Goal: Find specific page/section: Find specific page/section

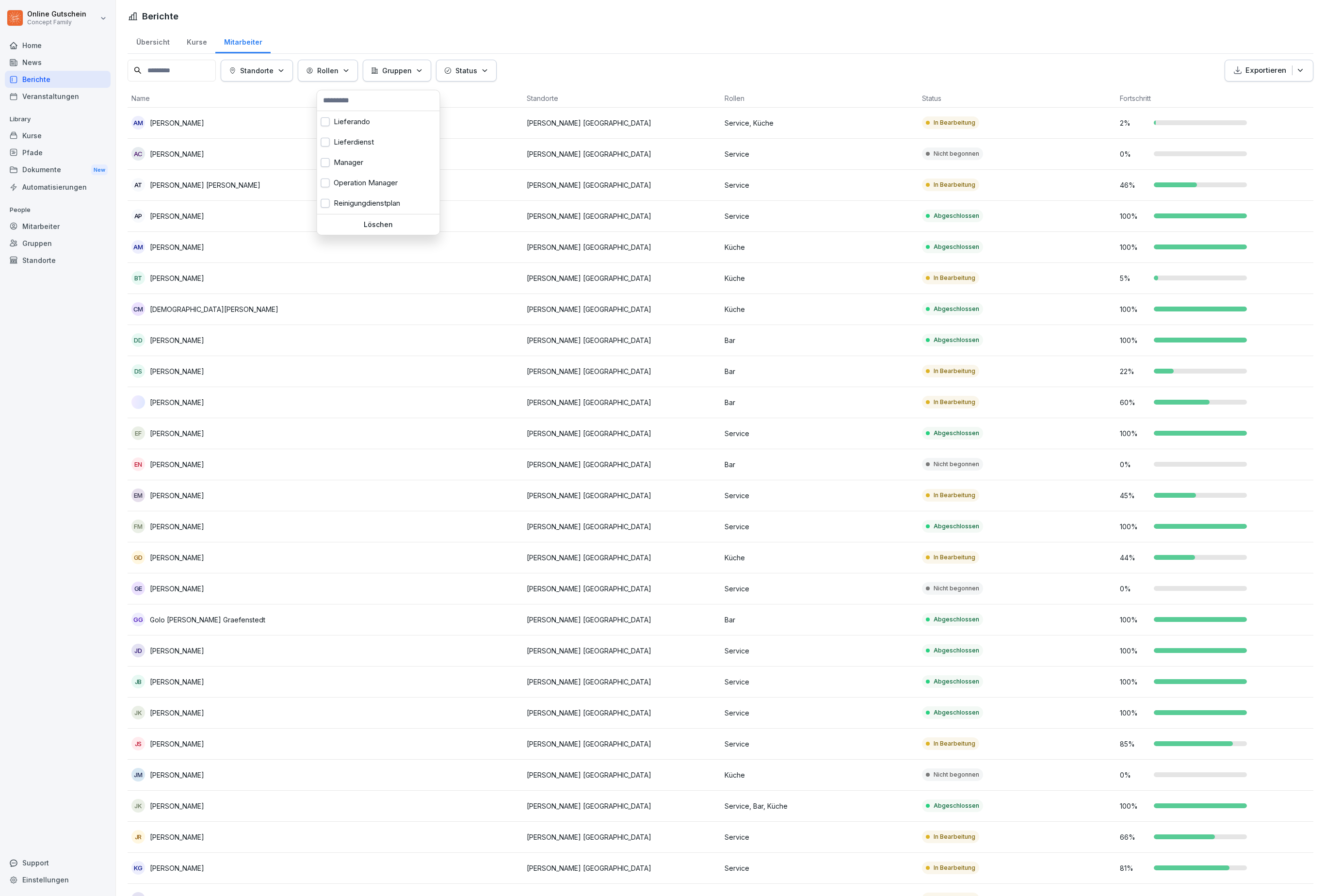
scroll to position [270, 0]
click at [359, 128] on div "Service" at bounding box center [378, 118] width 123 height 21
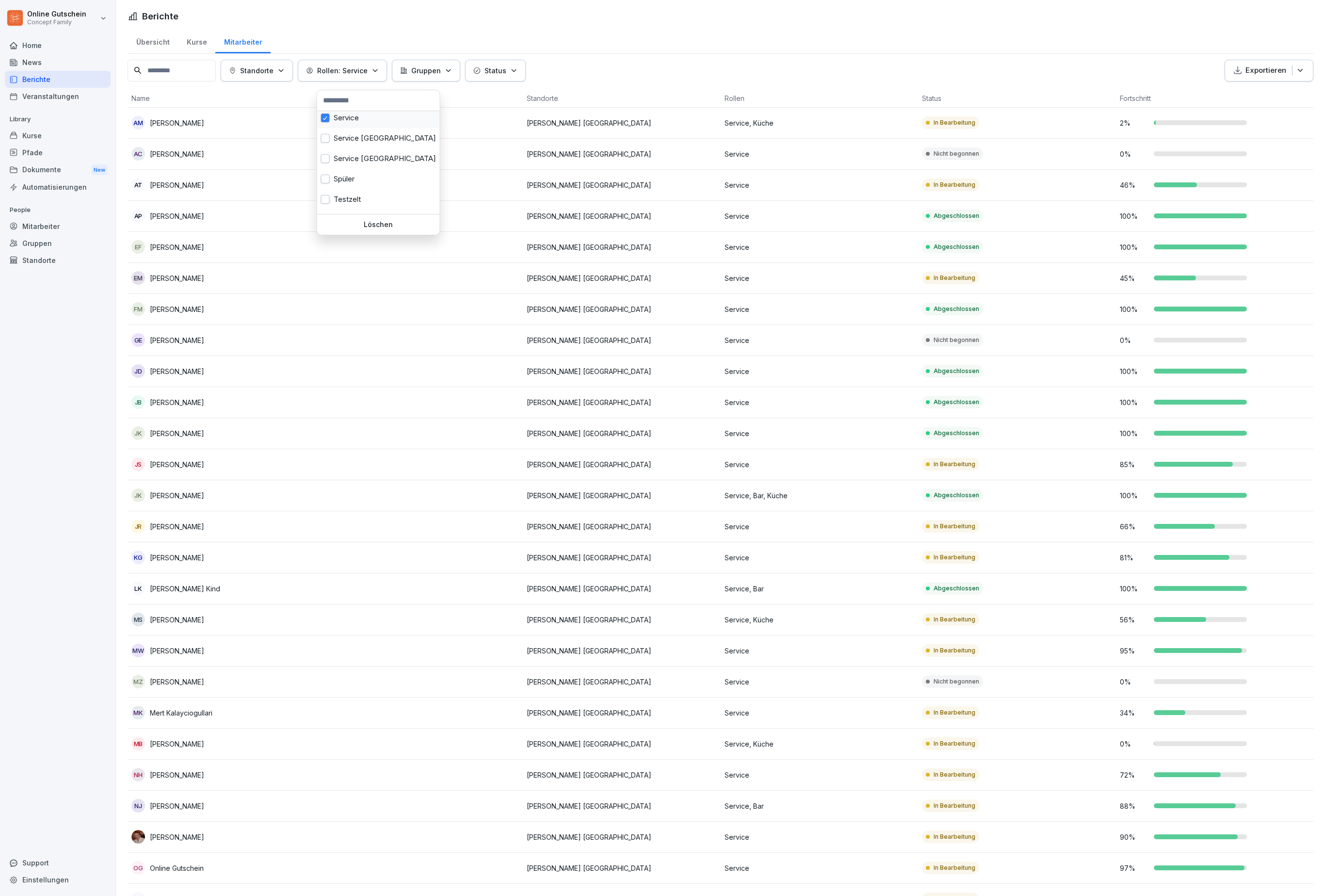
click at [1284, 671] on html "Online Gutschein Concept Family Home News Berichte Veranstaltungen Library Kurs…" at bounding box center [662, 448] width 1325 height 896
click at [387, 66] on button "Rollen: Service" at bounding box center [342, 71] width 89 height 22
click at [1317, 773] on html "Online Gutschein Concept Family Home News Berichte Veranstaltungen Library Kurs…" at bounding box center [662, 448] width 1325 height 896
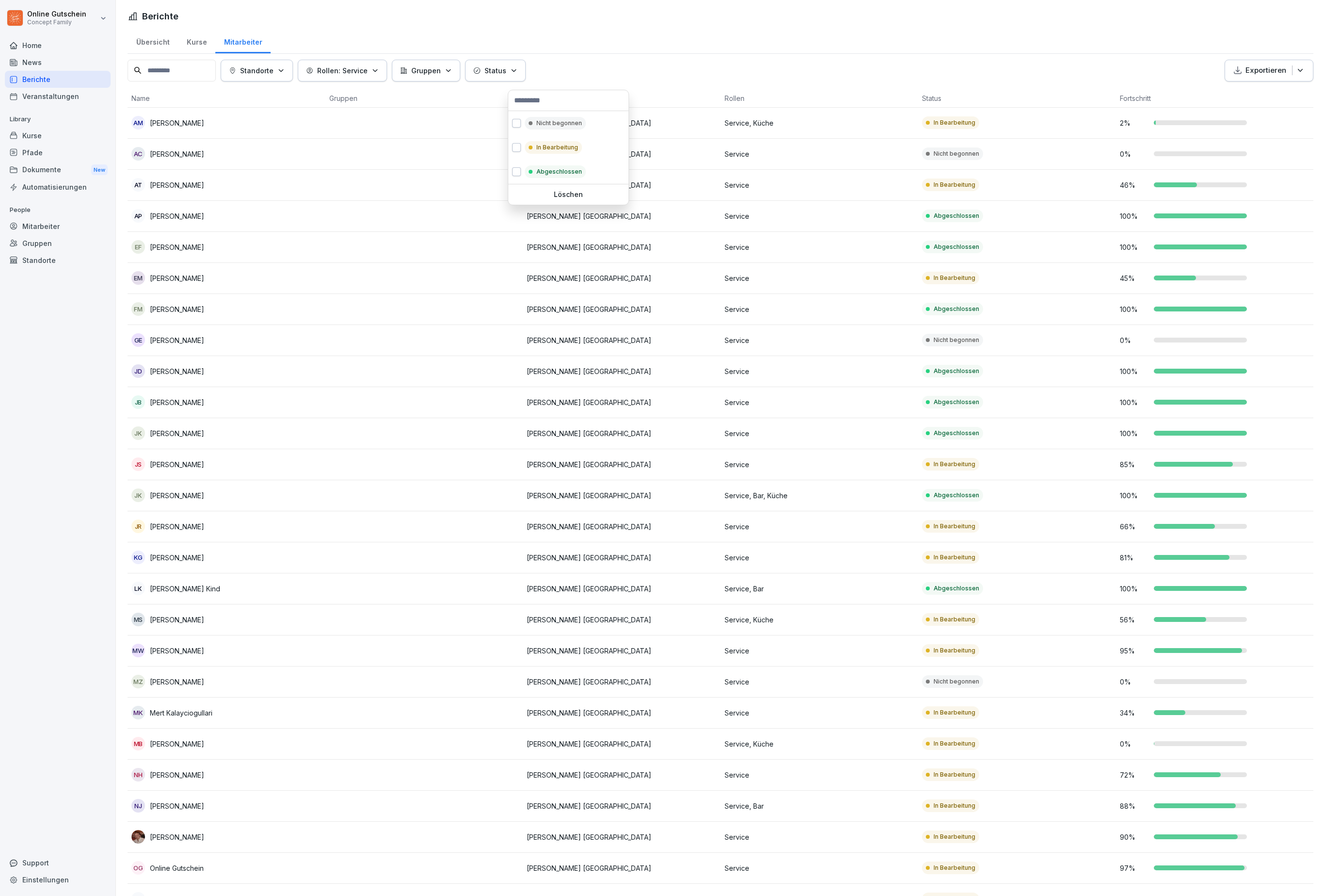
click at [570, 160] on div "In Bearbeitung" at bounding box center [568, 147] width 120 height 24
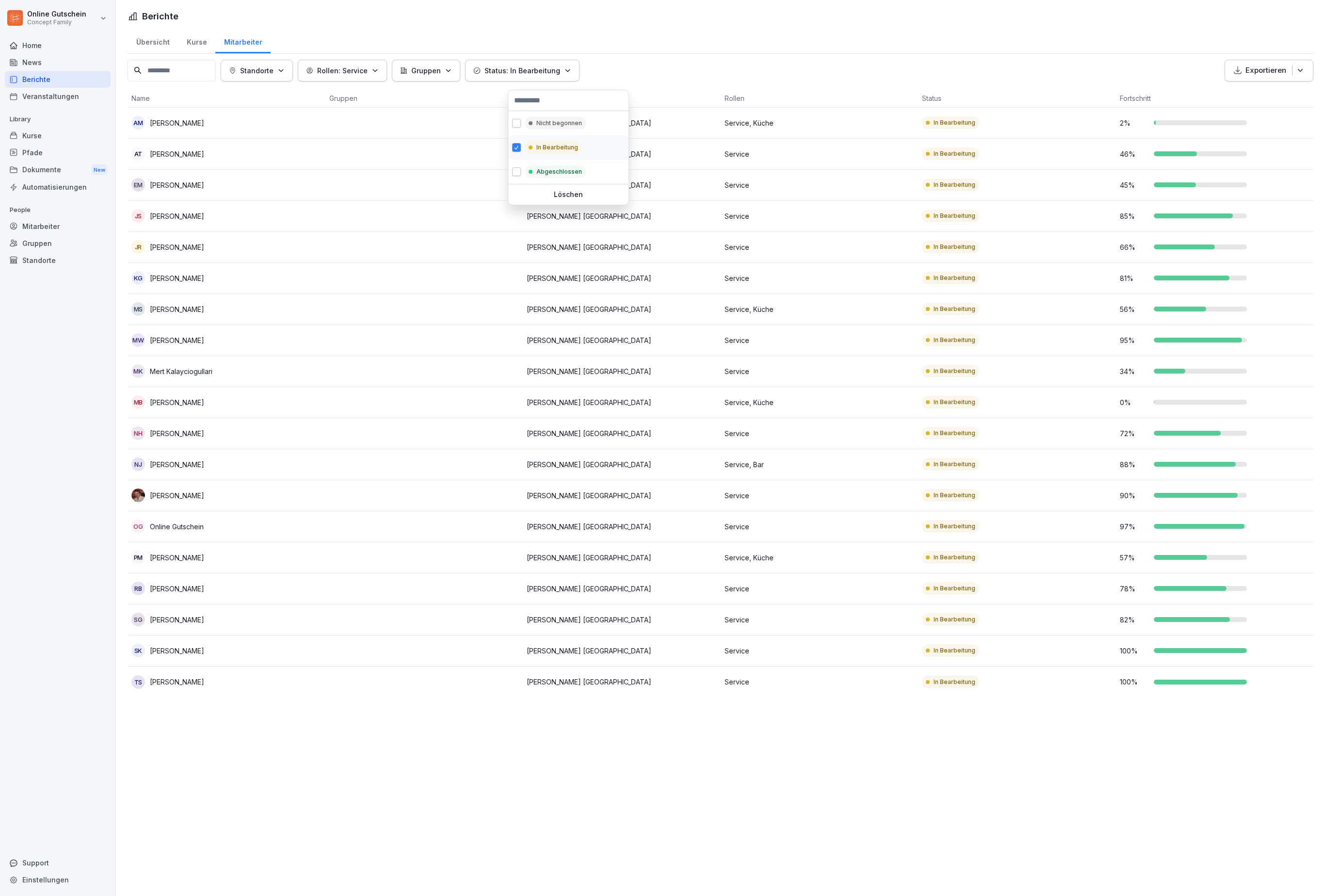
click at [1240, 805] on html "Online Gutschein Concept Family Home News Berichte Veranstaltungen Library Kurs…" at bounding box center [662, 448] width 1325 height 896
